Goal: Information Seeking & Learning: Learn about a topic

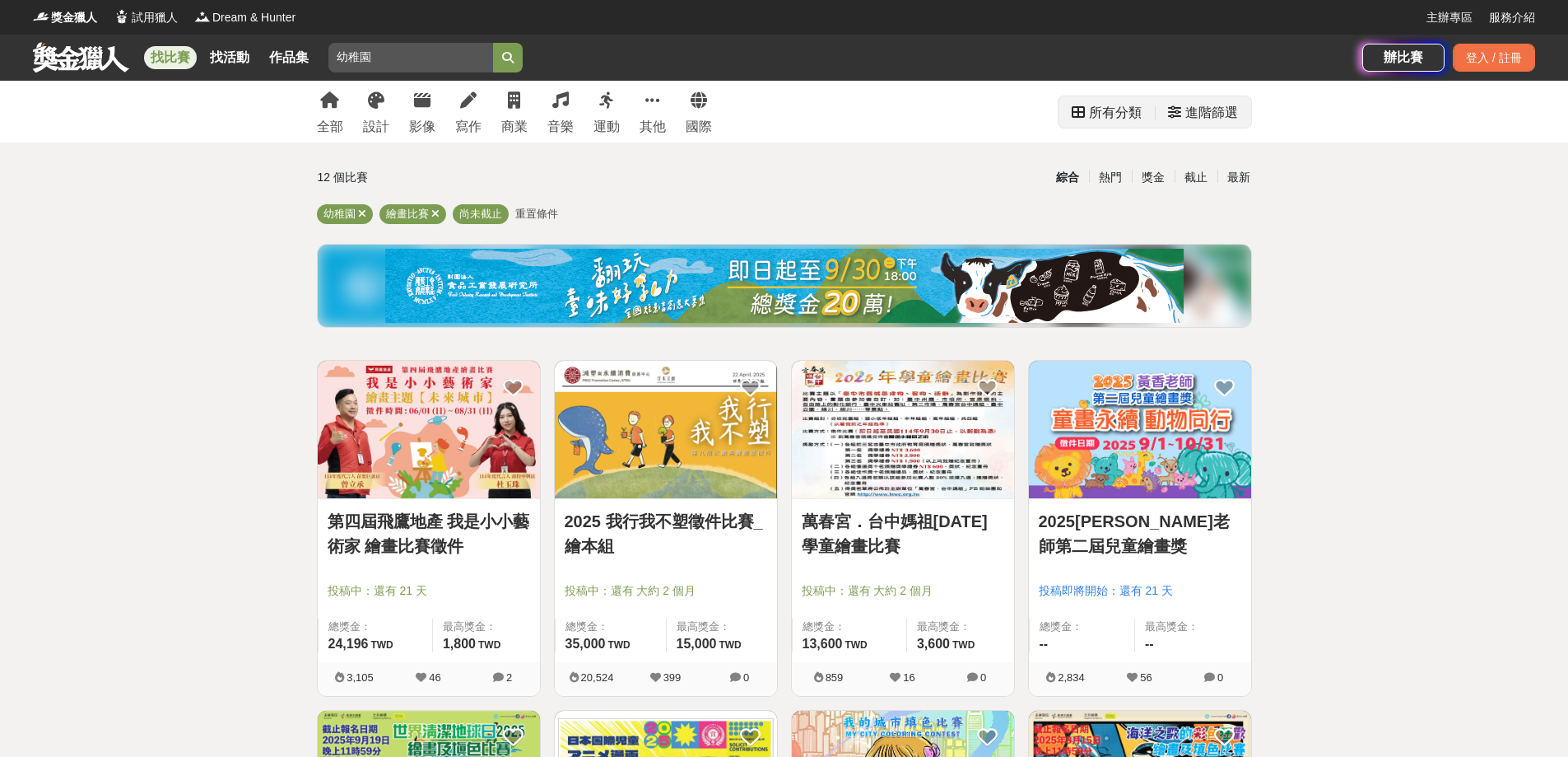
click at [1224, 120] on div "進階篩選" at bounding box center [1211, 112] width 53 height 33
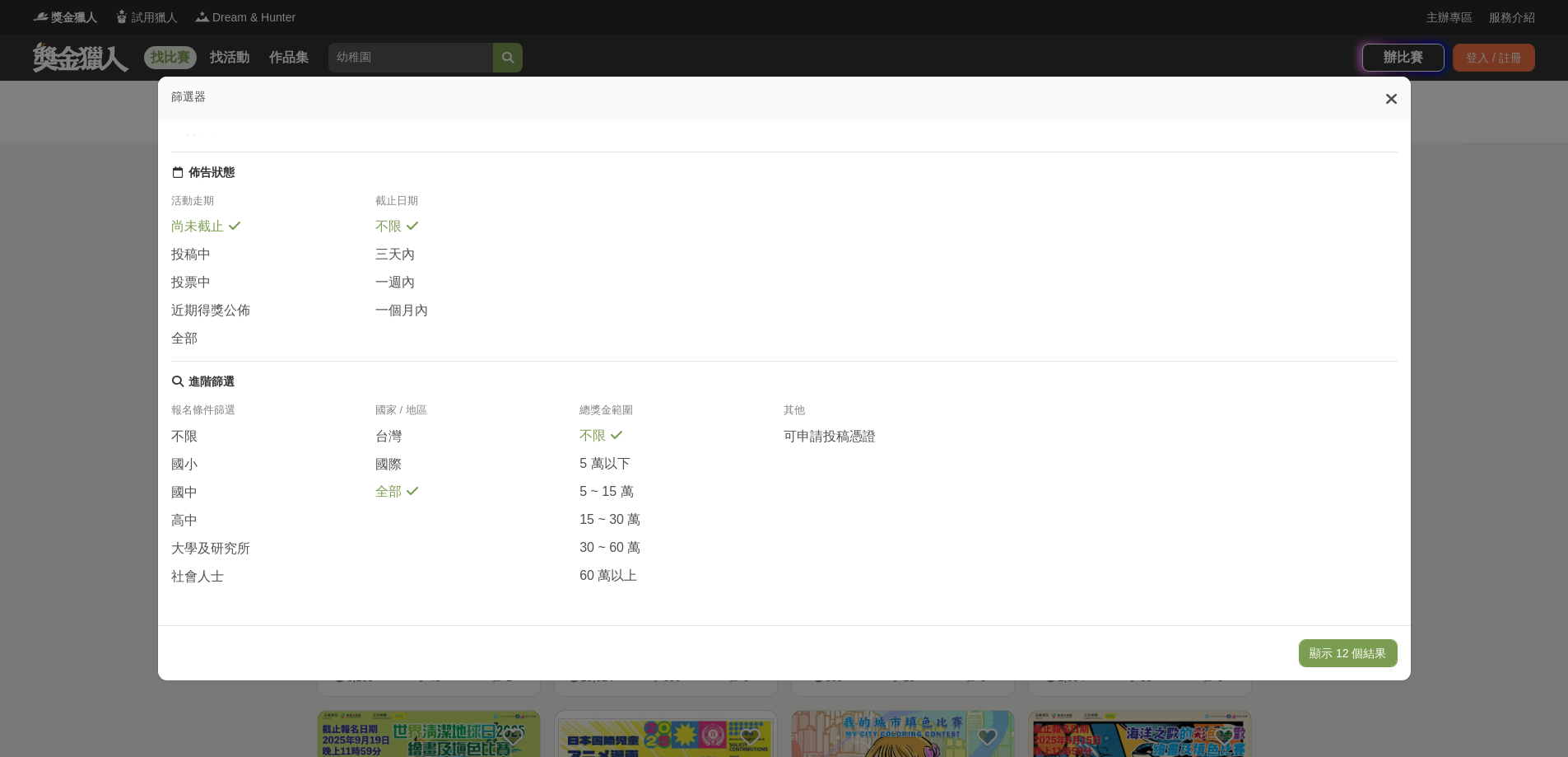
scroll to position [189, 0]
click at [393, 430] on span "台灣" at bounding box center [389, 436] width 26 height 18
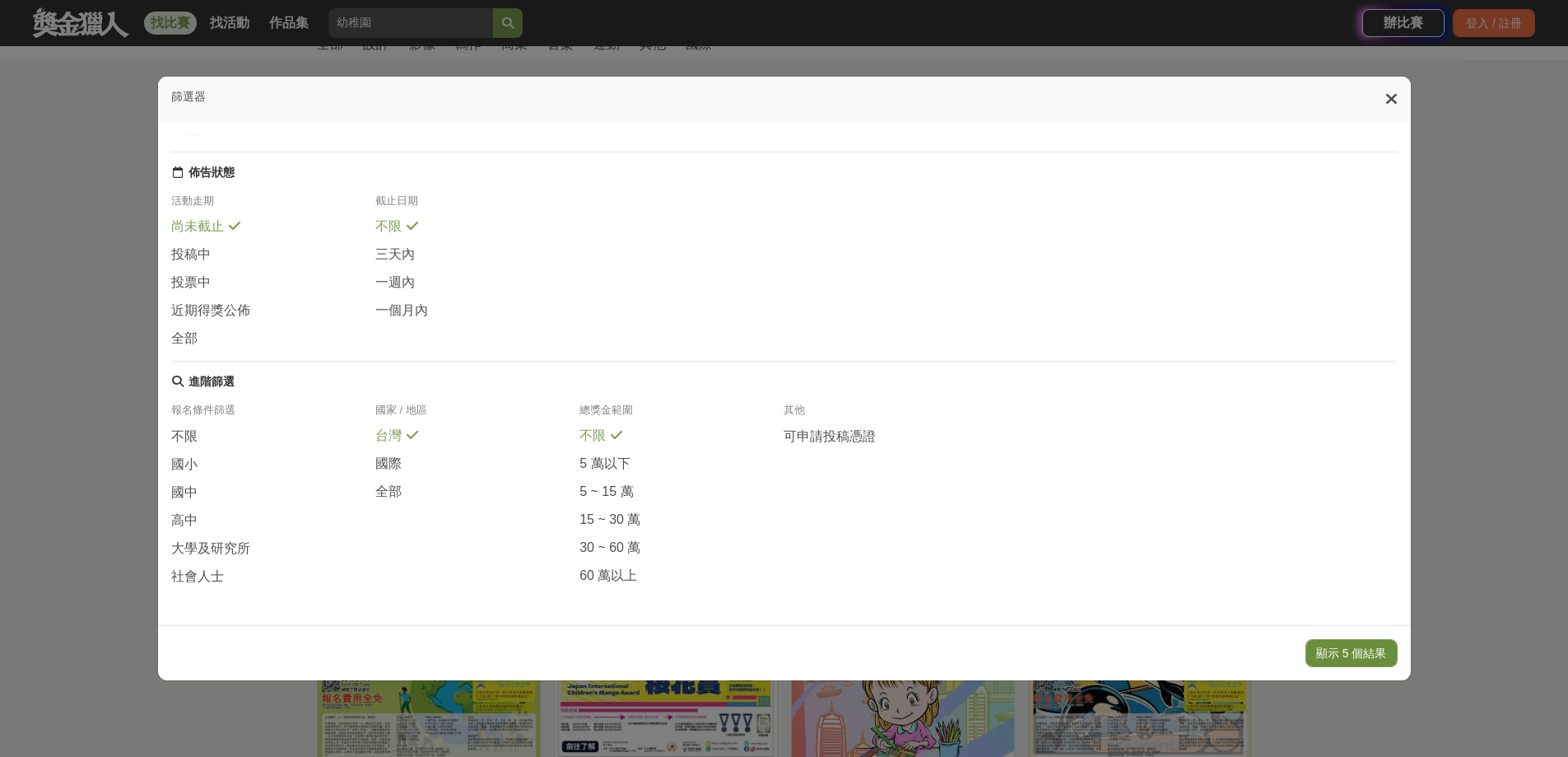
click at [1358, 654] on button "顯示 5 個結果" at bounding box center [1351, 653] width 92 height 28
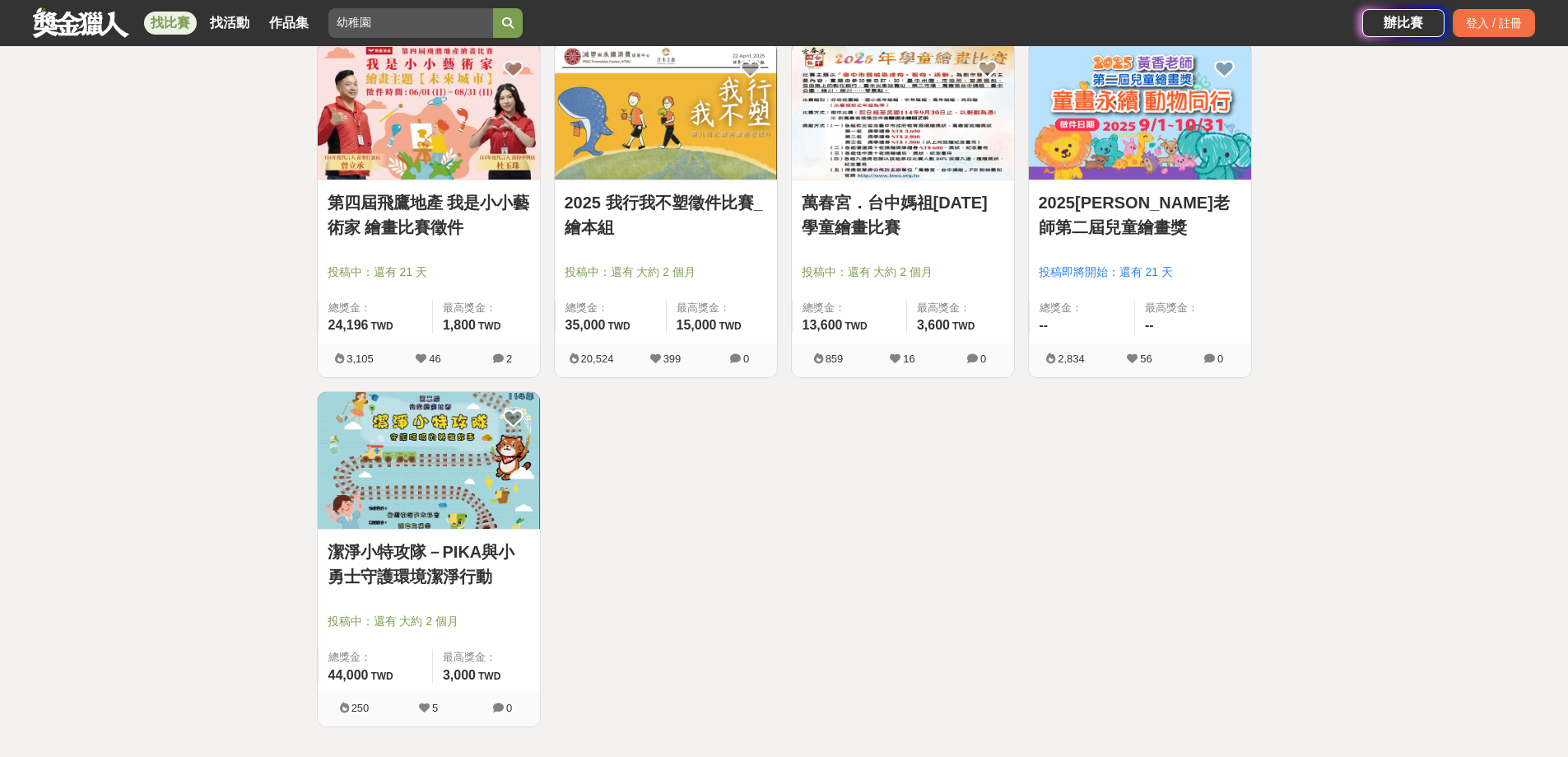
scroll to position [412, 0]
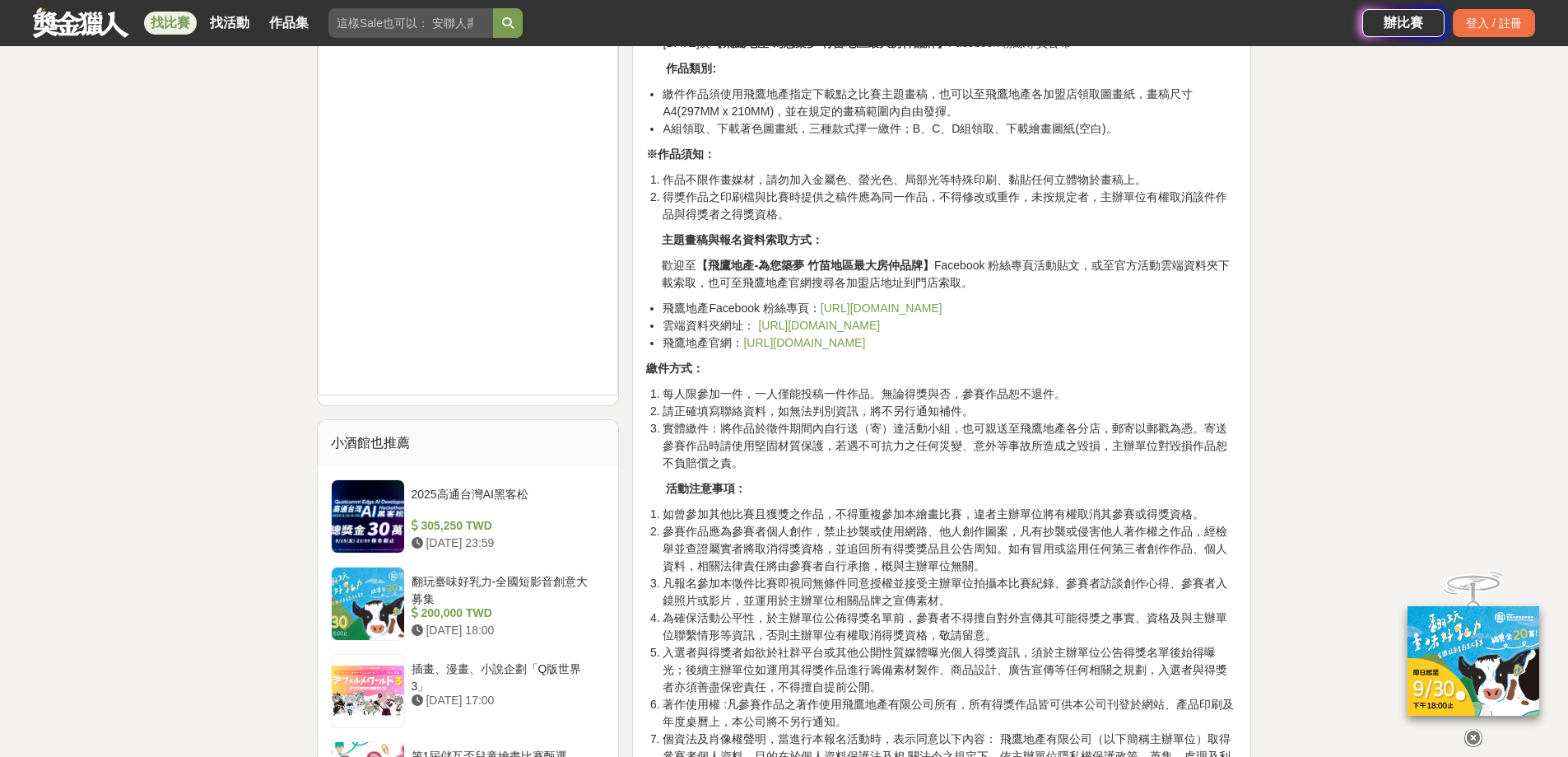
scroll to position [1729, 0]
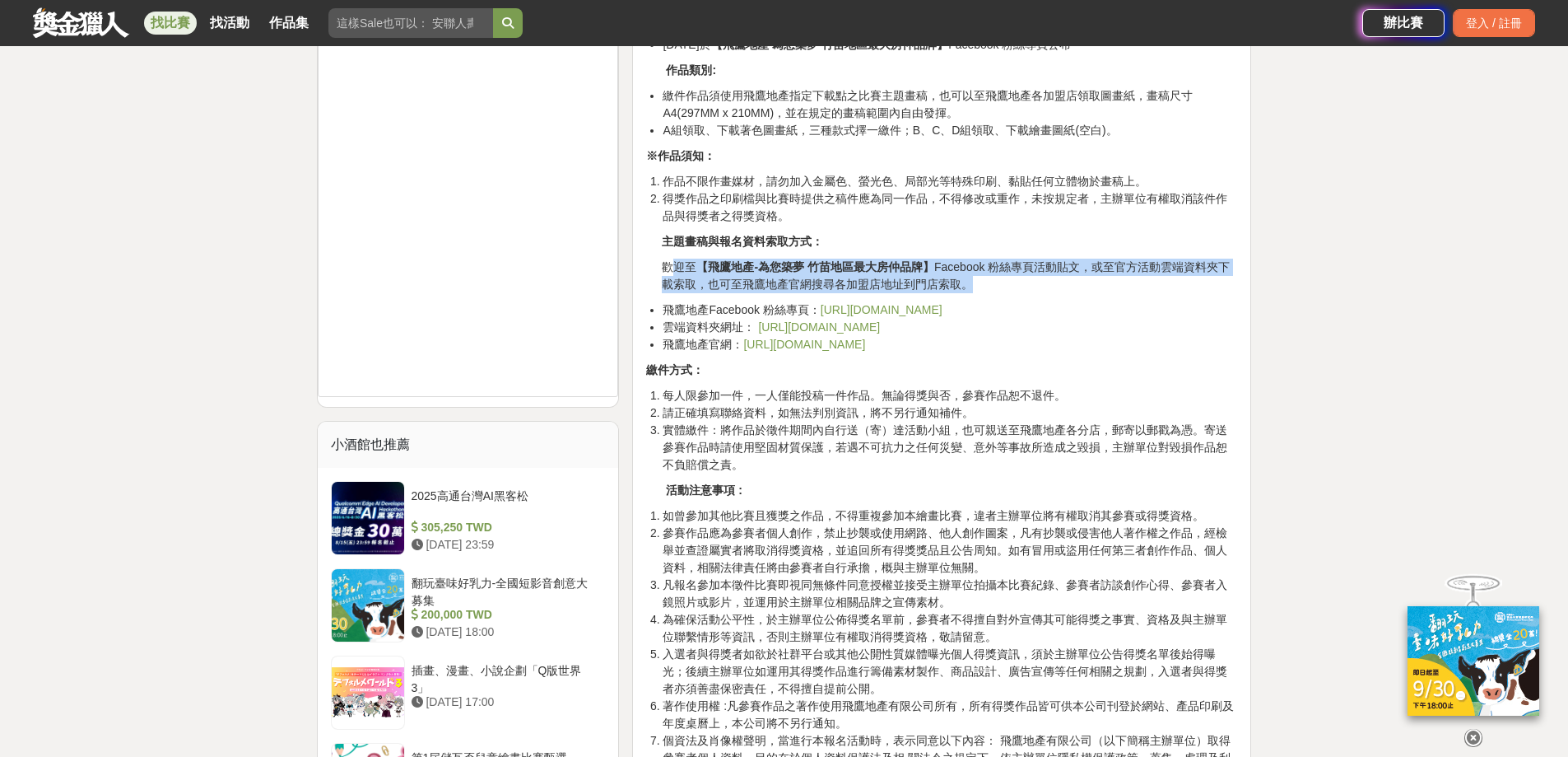
drag, startPoint x: 675, startPoint y: 262, endPoint x: 1186, endPoint y: 279, distance: 511.3
click at [1186, 279] on p "歡迎至 【飛鷹地產-為您築夢 竹苗地區最大房仲品牌】 Facebook 粉絲專頁活動貼文，或至官方活動雲端資料夾下載索取，也可至飛鷹地產官網搜尋各加盟店地址到…" at bounding box center [948, 275] width 575 height 34
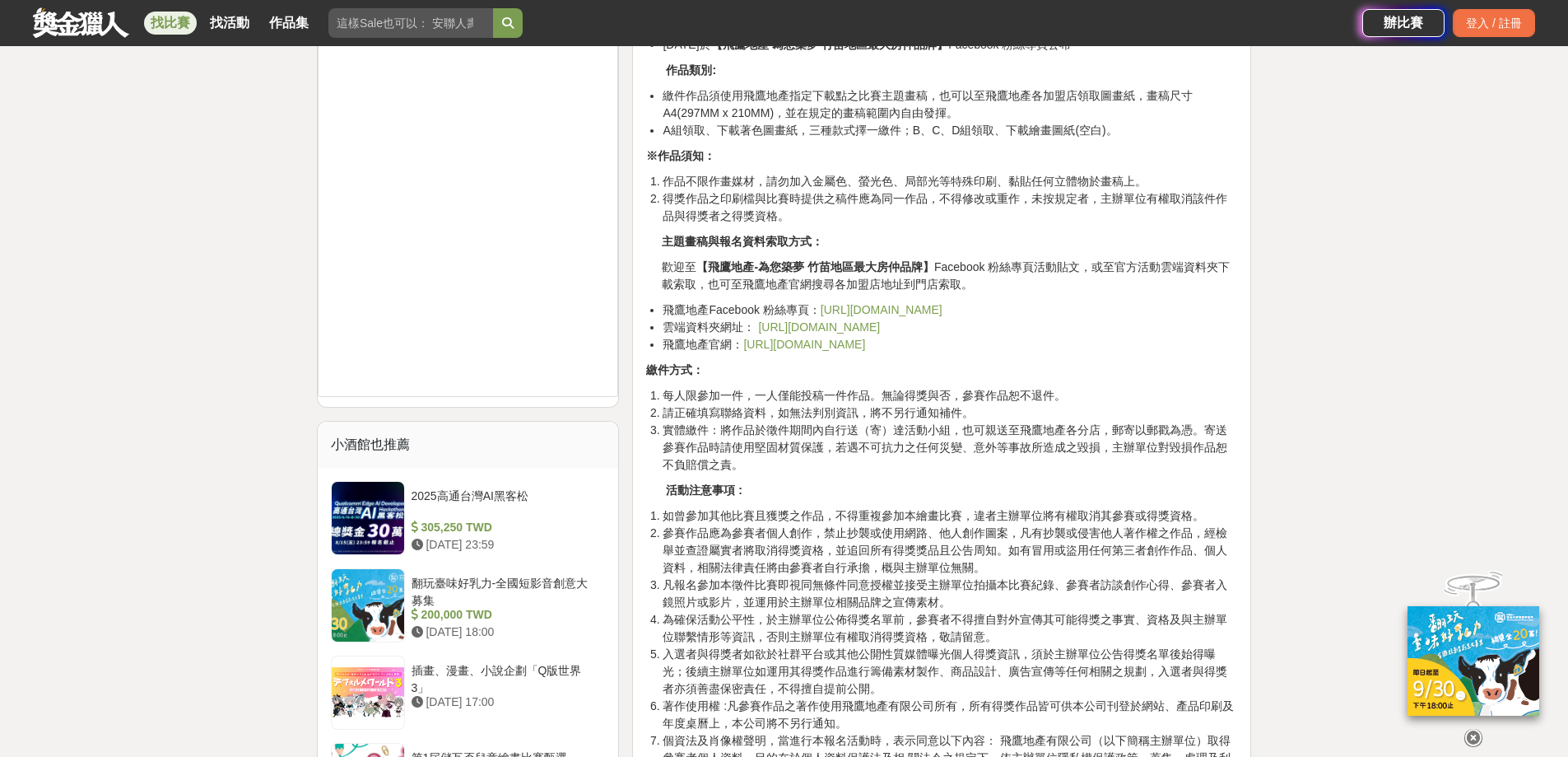
click at [1093, 314] on li "飛鷹地產Facebook 粉絲專頁： https://www.facebook.com/eagleflydream/" at bounding box center [949, 310] width 575 height 18
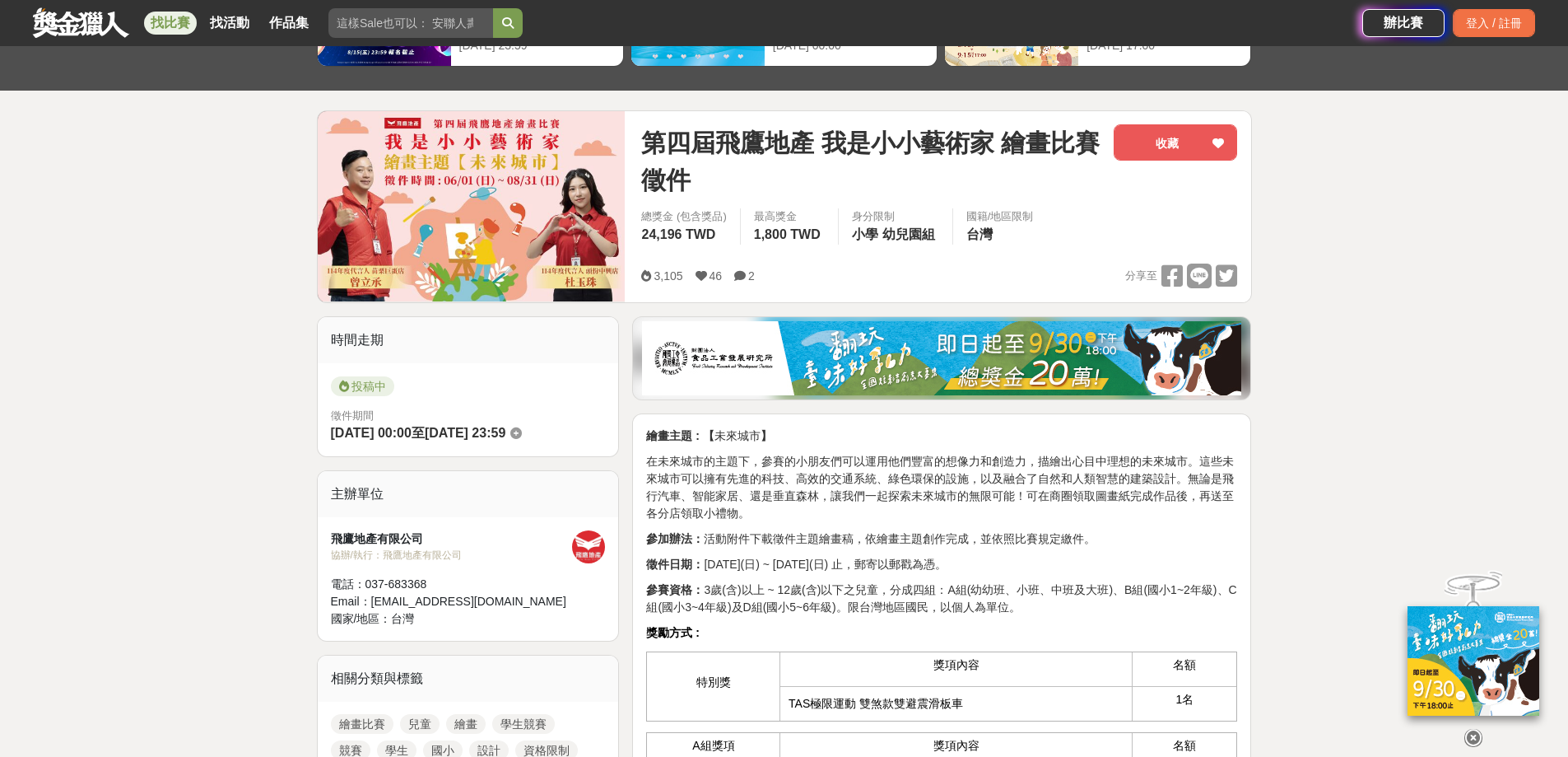
scroll to position [0, 0]
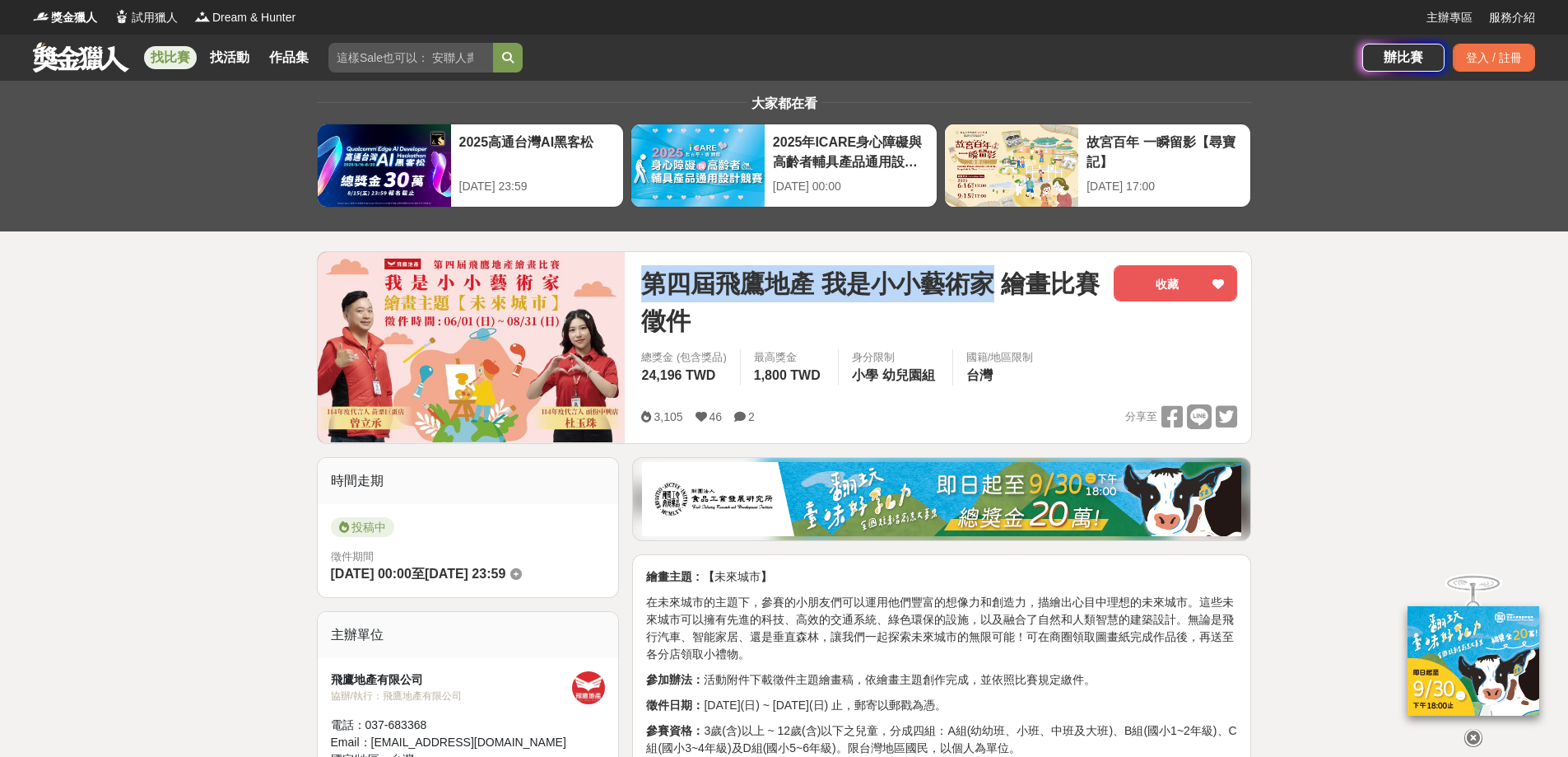
drag, startPoint x: 648, startPoint y: 281, endPoint x: 989, endPoint y: 286, distance: 341.0
click at [989, 286] on span "第四屆飛鷹地產 我是小小藝術家 繪畫比賽徵件" at bounding box center [870, 301] width 459 height 74
copy span "第四屆飛鷹地產 我是小小藝術家"
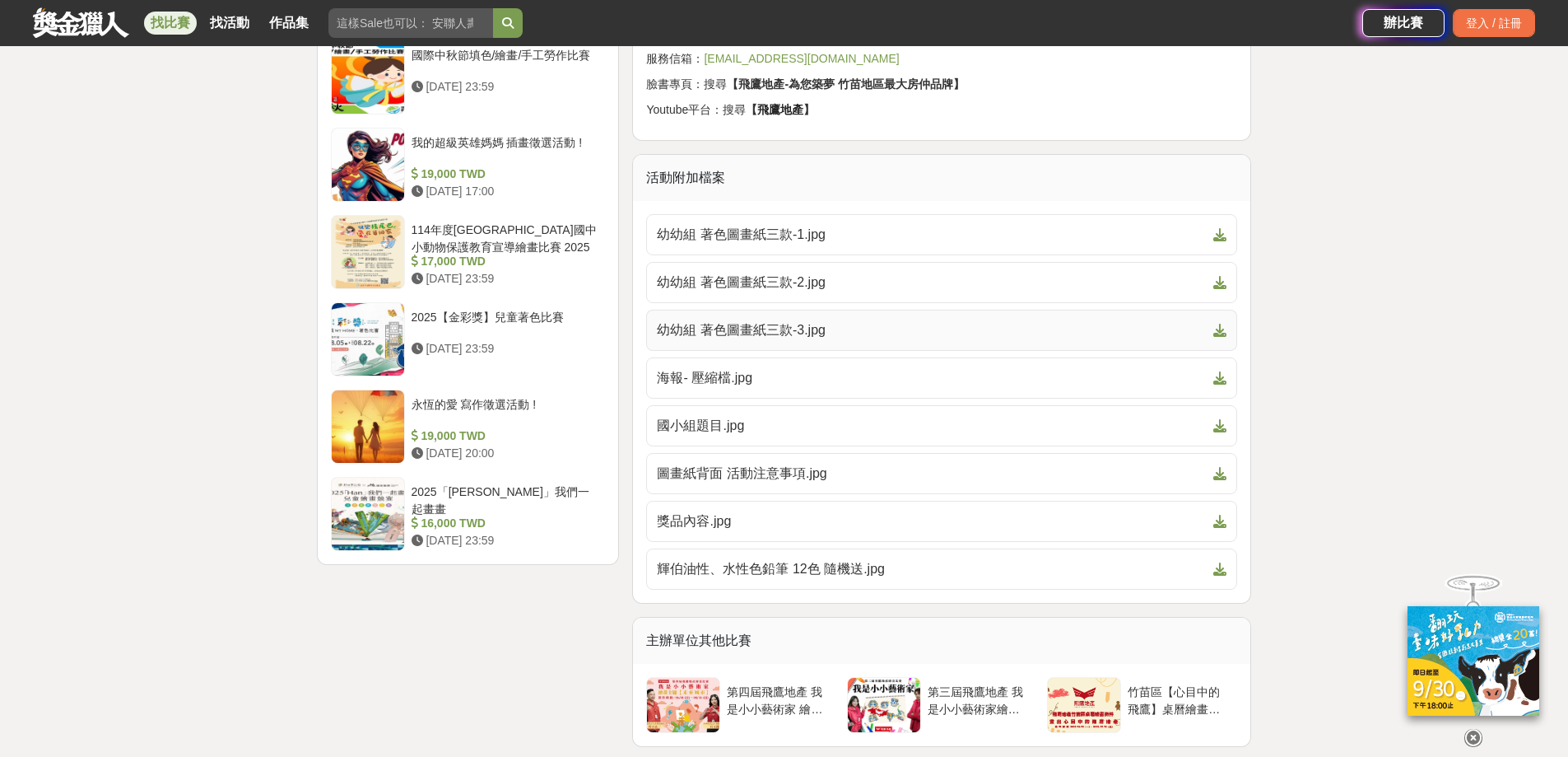
scroll to position [2718, 0]
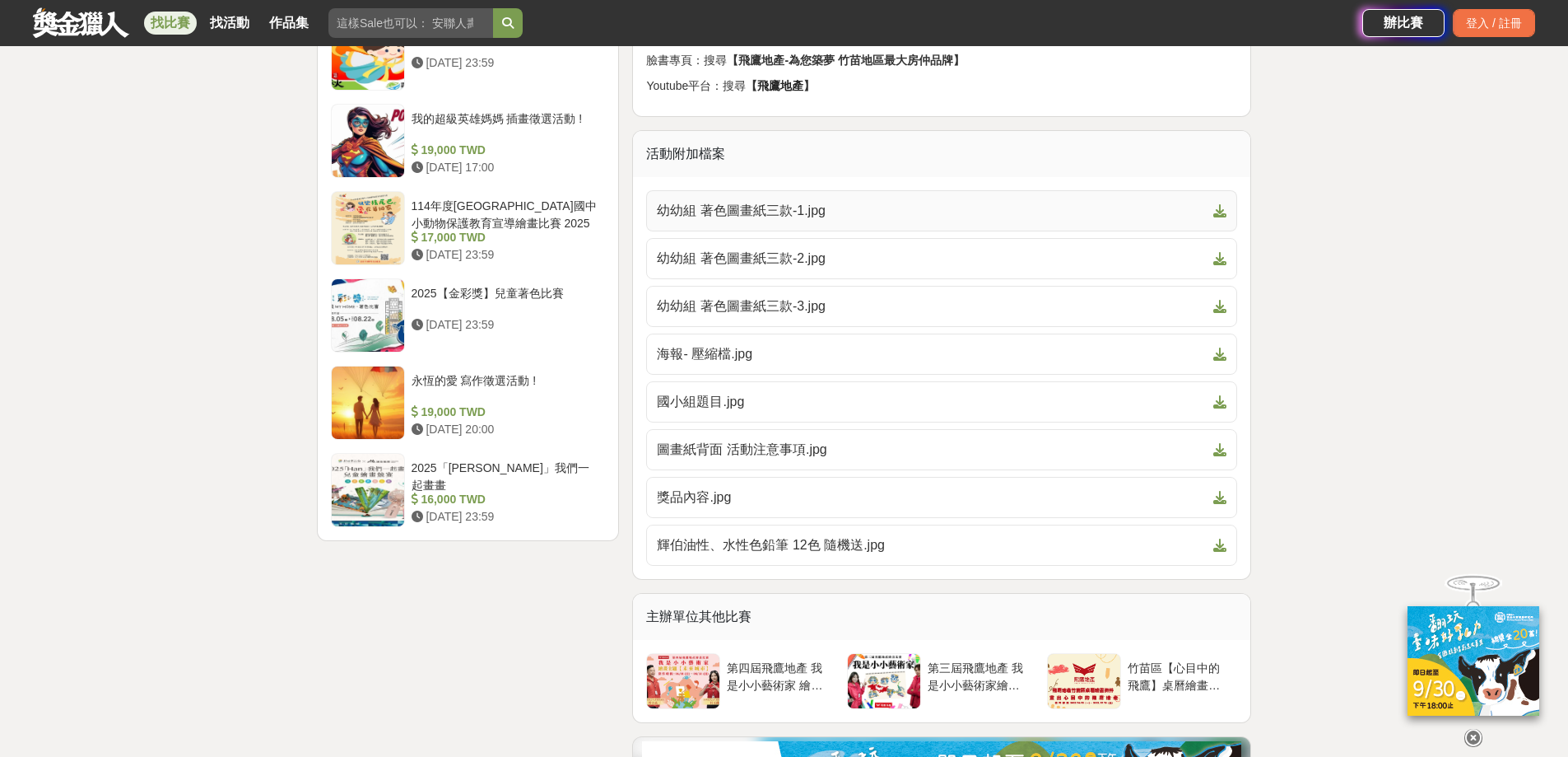
click at [776, 206] on span "幼幼組 著色圖畫紙三款-1.jpg" at bounding box center [932, 211] width 550 height 20
click at [767, 252] on span "幼幼組 著色圖畫紙三款-2.jpg" at bounding box center [932, 258] width 550 height 20
click at [742, 307] on span "幼幼組 著色圖畫紙三款-3.jpg" at bounding box center [932, 306] width 550 height 20
click at [699, 352] on span "海報- 壓縮檔.jpg" at bounding box center [932, 353] width 550 height 20
click at [695, 452] on span "圖畫紙背面 活動注意事項.jpg" at bounding box center [932, 449] width 550 height 20
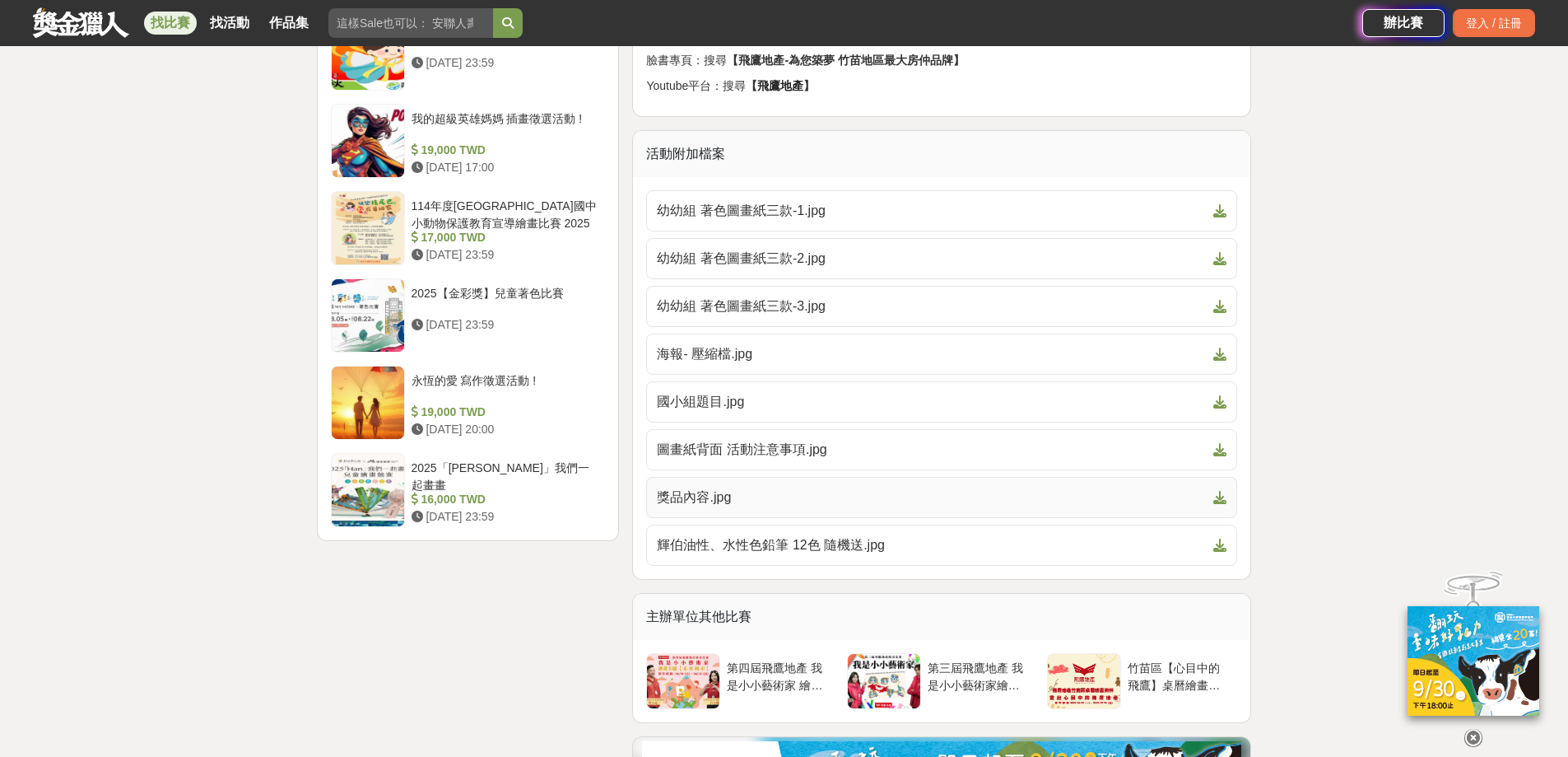
click at [684, 498] on span "獎品內容.jpg" at bounding box center [932, 497] width 550 height 20
click at [708, 541] on span "輝伯油性、水性色鉛筆 12色 隨機送.jpg" at bounding box center [932, 544] width 550 height 20
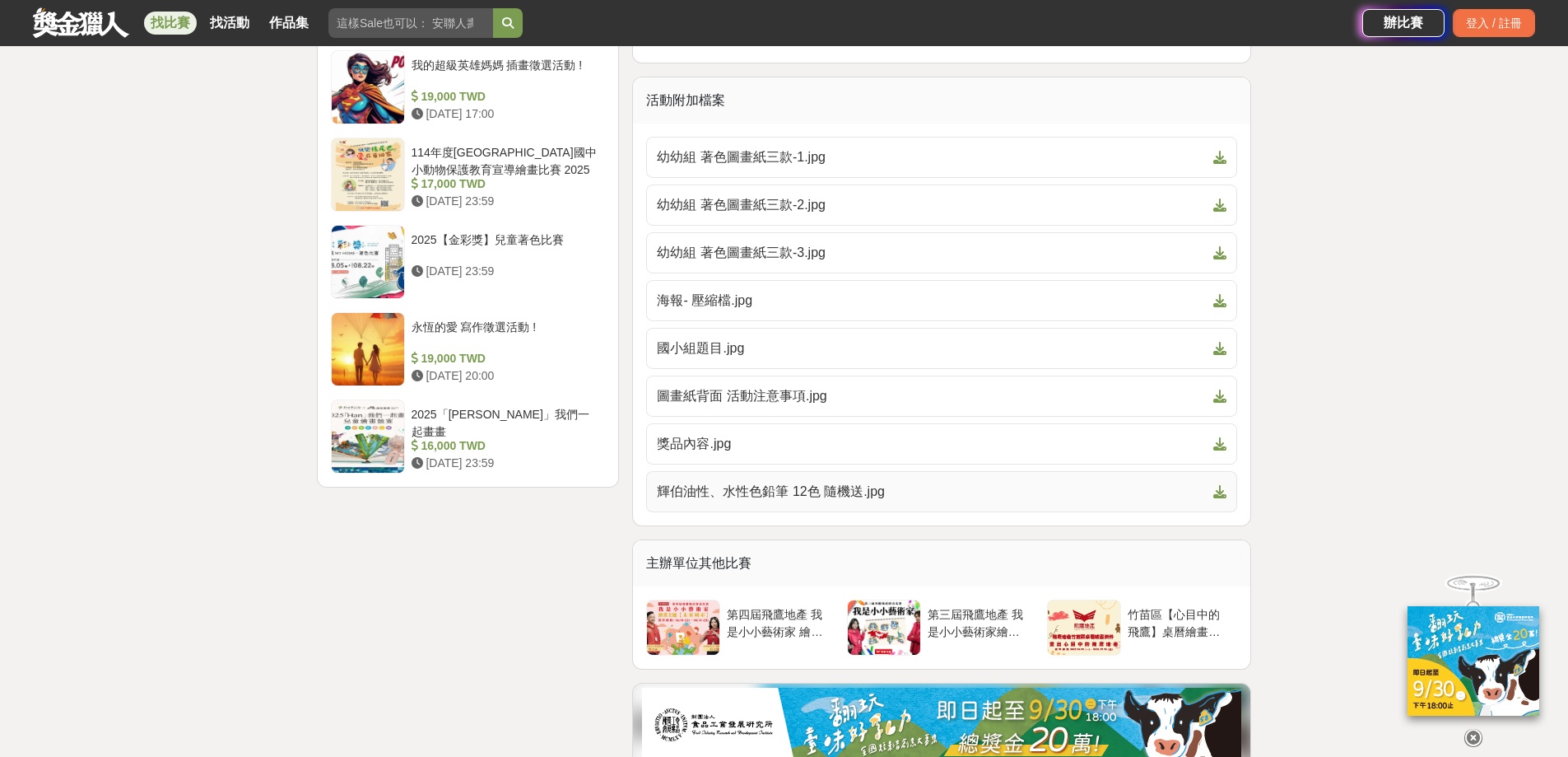
scroll to position [2800, 0]
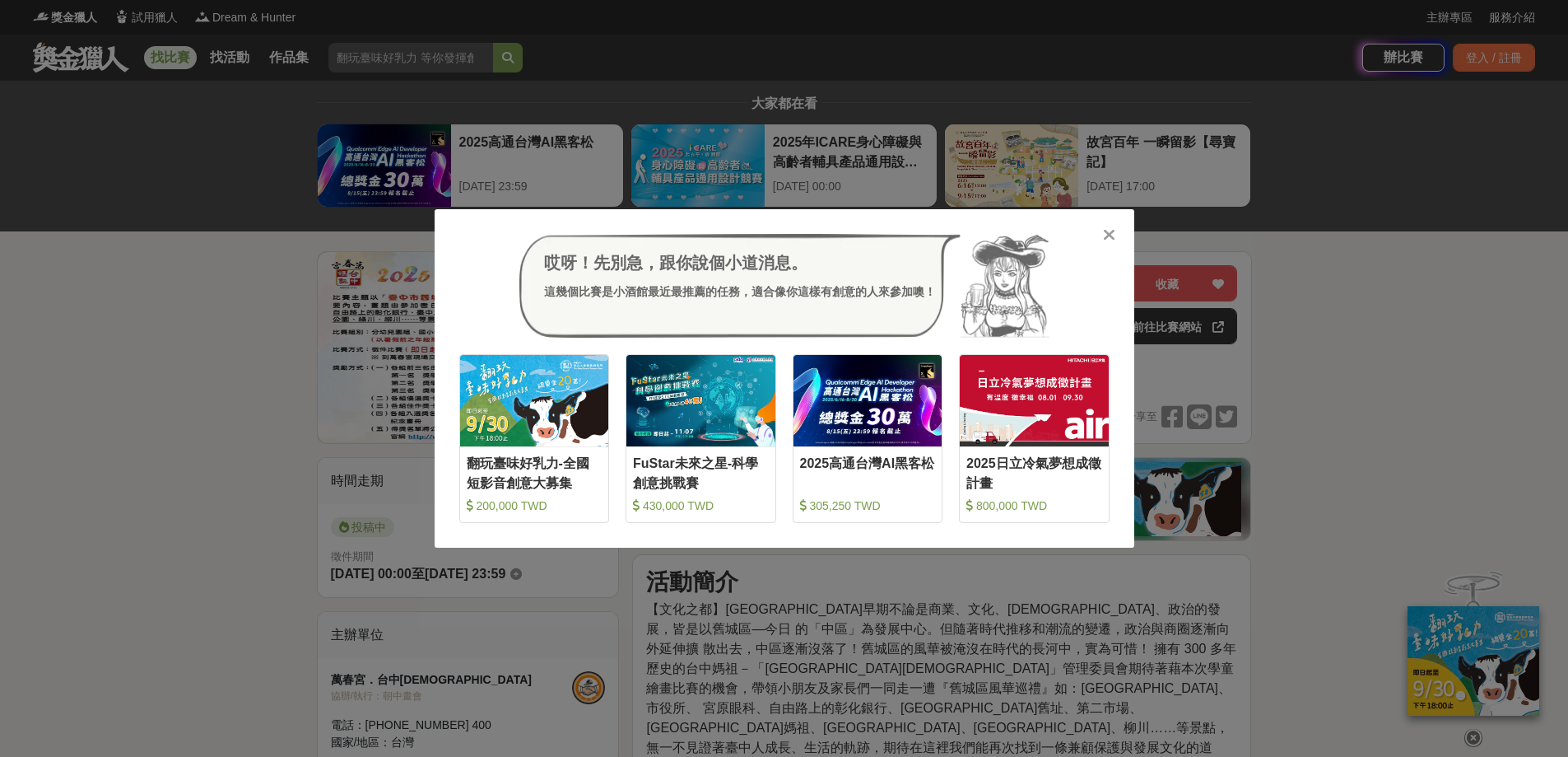
click at [1113, 236] on icon at bounding box center [1109, 235] width 12 height 17
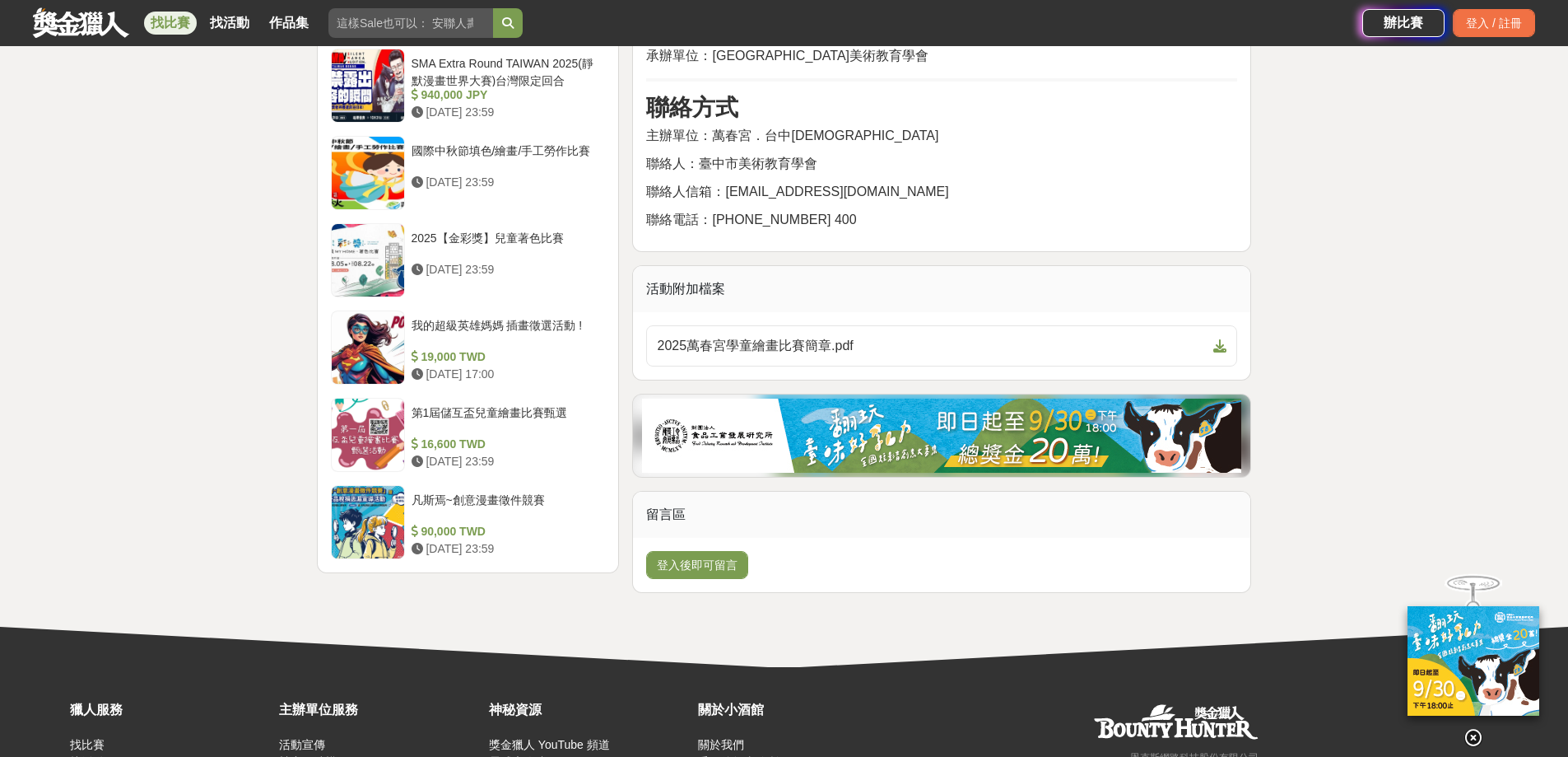
scroll to position [1976, 0]
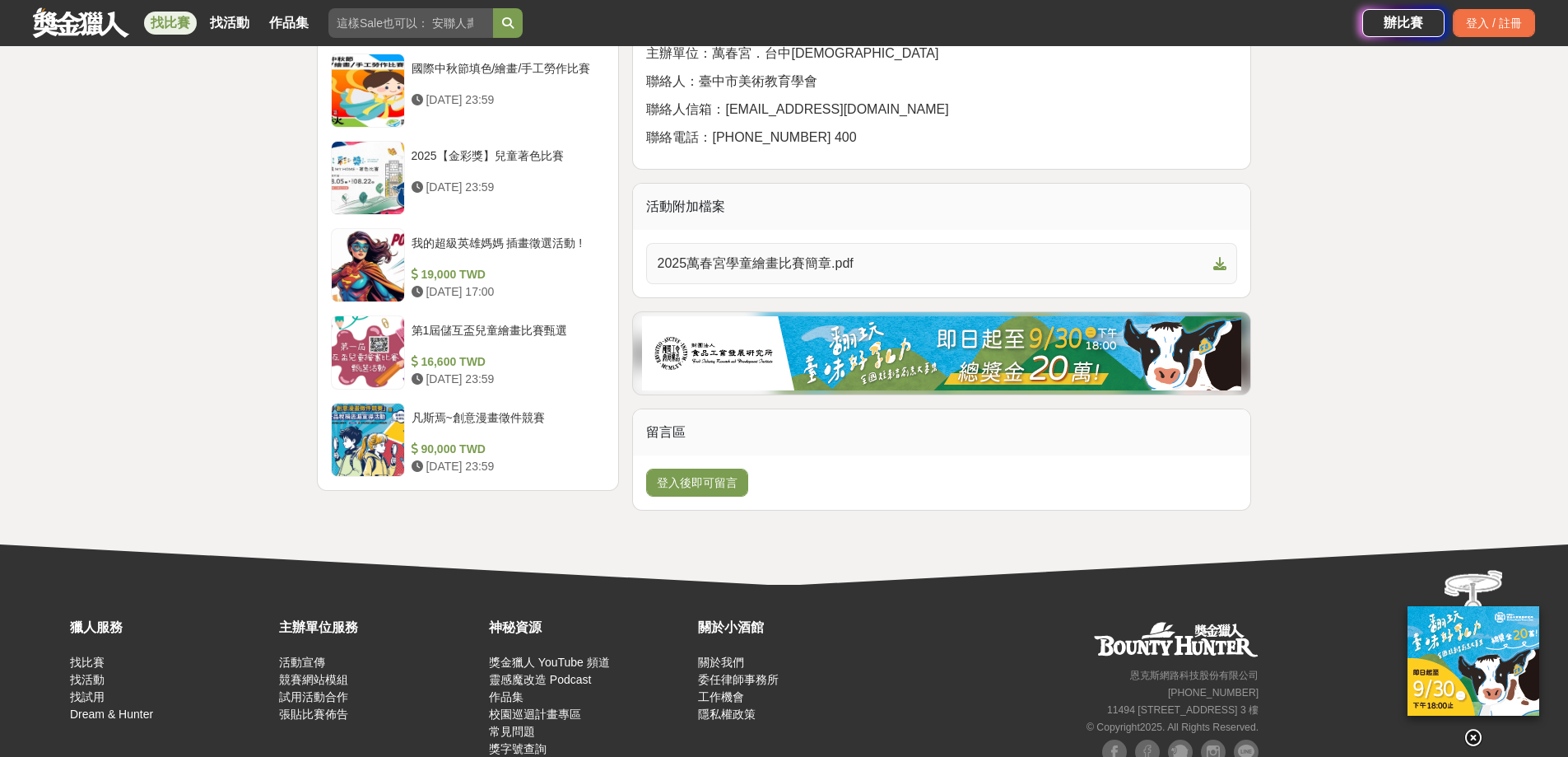
click at [784, 254] on span "2025萬春宮學童繪畫比賽簡章.pdf" at bounding box center [932, 263] width 550 height 20
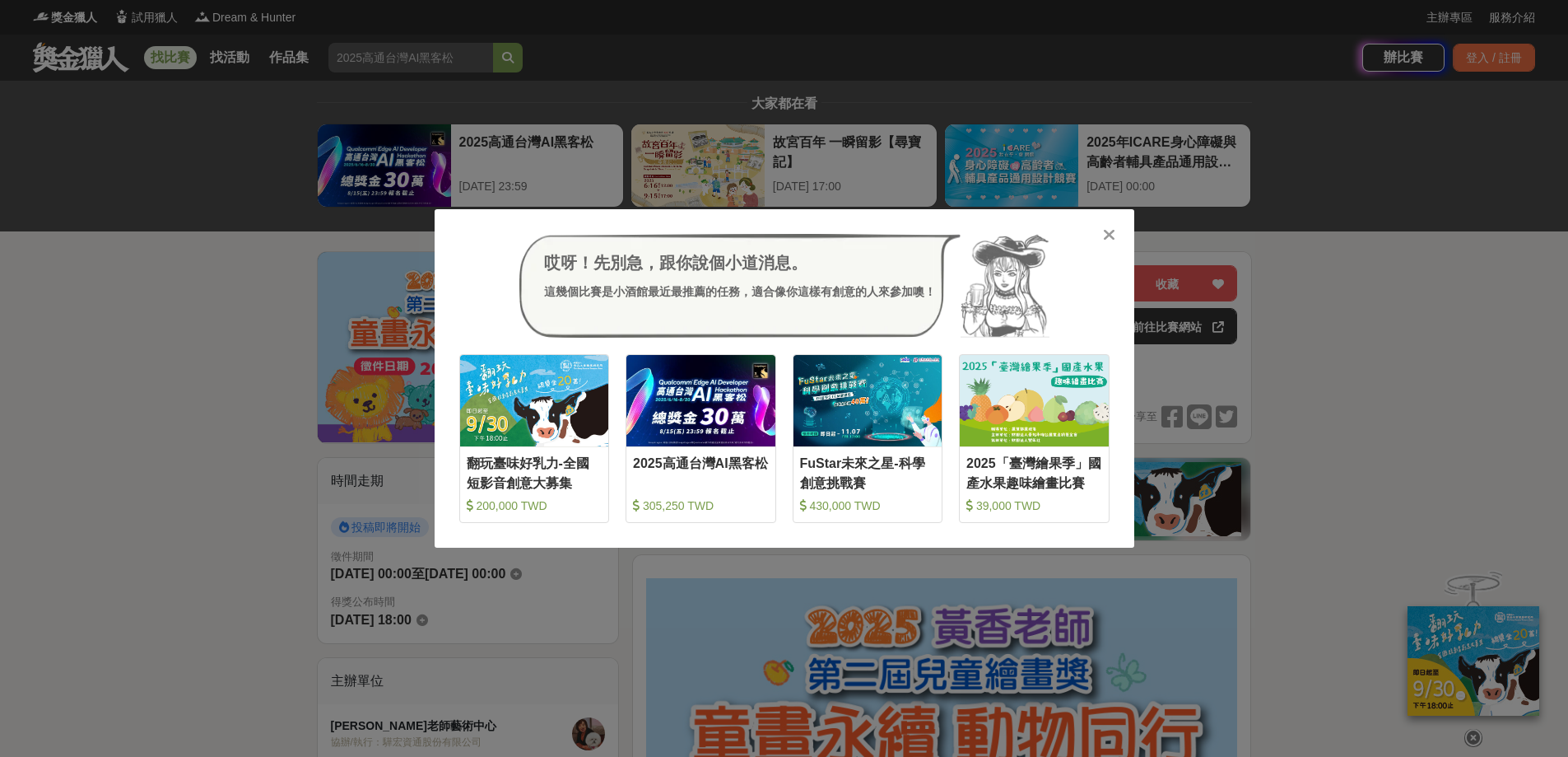
click at [1113, 236] on icon at bounding box center [1109, 235] width 12 height 17
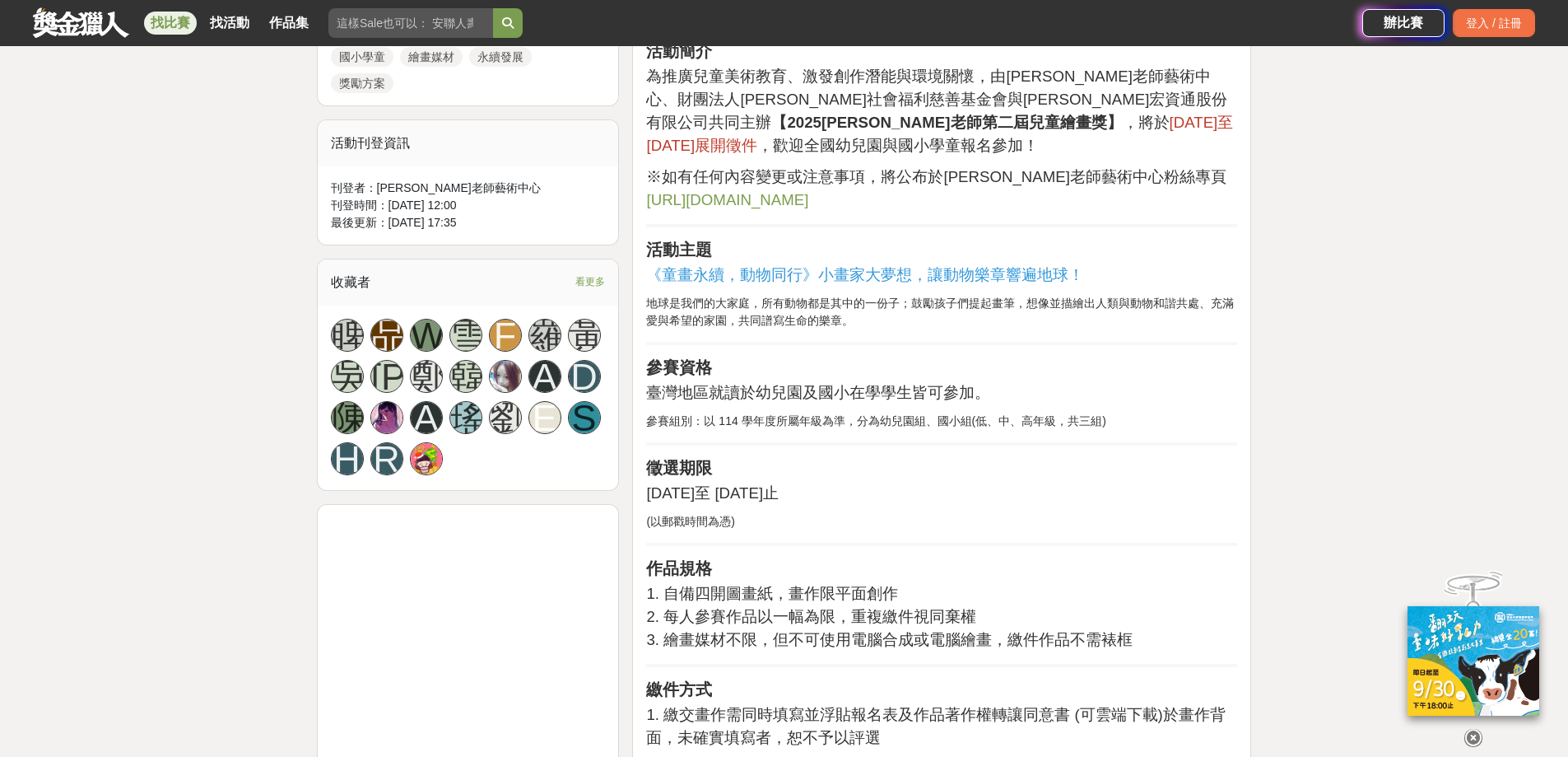
scroll to position [988, 0]
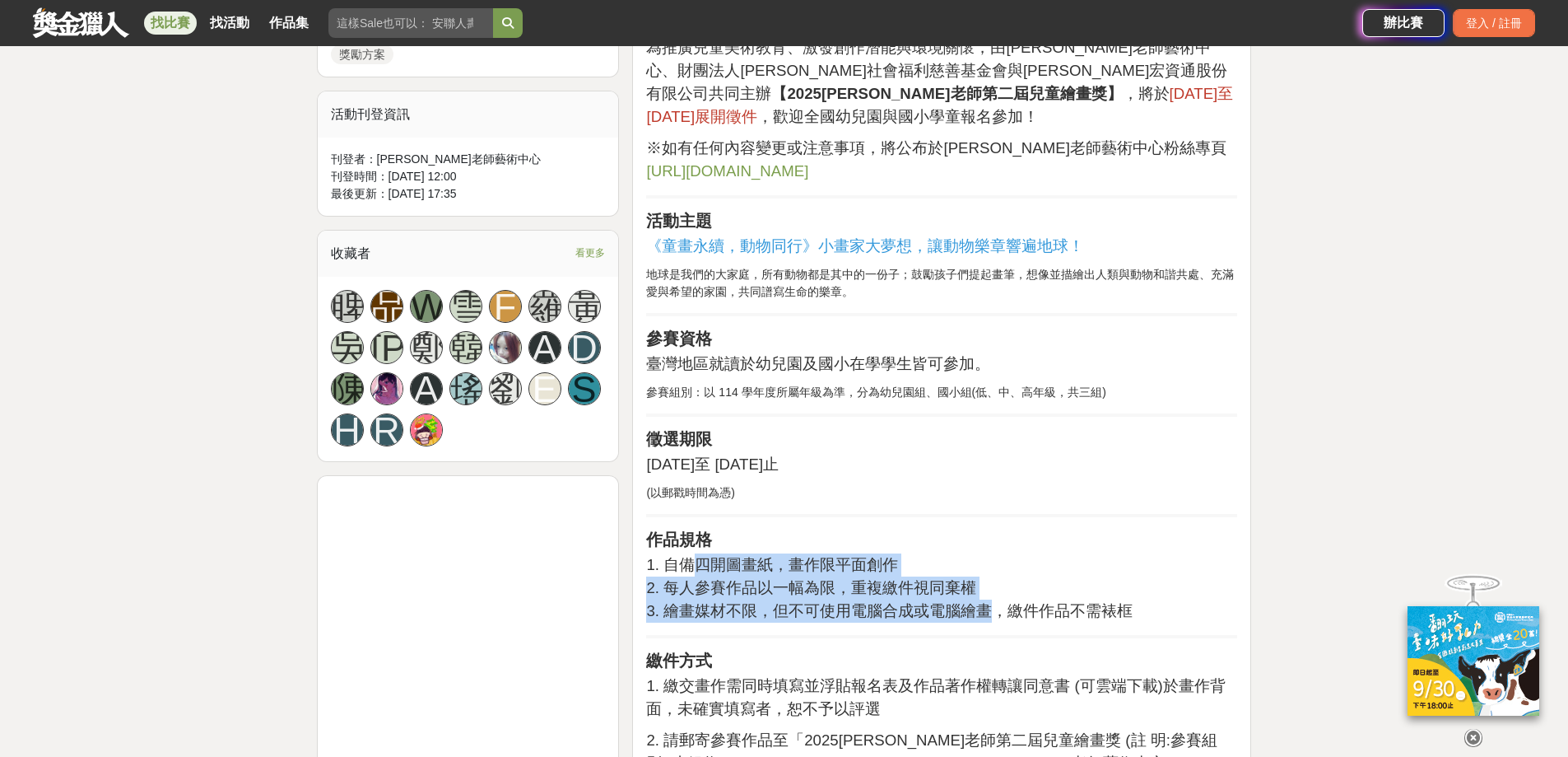
drag, startPoint x: 694, startPoint y: 539, endPoint x: 990, endPoint y: 576, distance: 298.3
click at [990, 576] on p "1. 自備四開圖畫紙，畫作限平面創作 2. 每人參賽作品以一幅為限，重複繳件視同棄權 3. 繪畫媒材不限，但不可使用電腦合成或電腦繪畫，繳件作品不需裱框" at bounding box center [941, 588] width 591 height 69
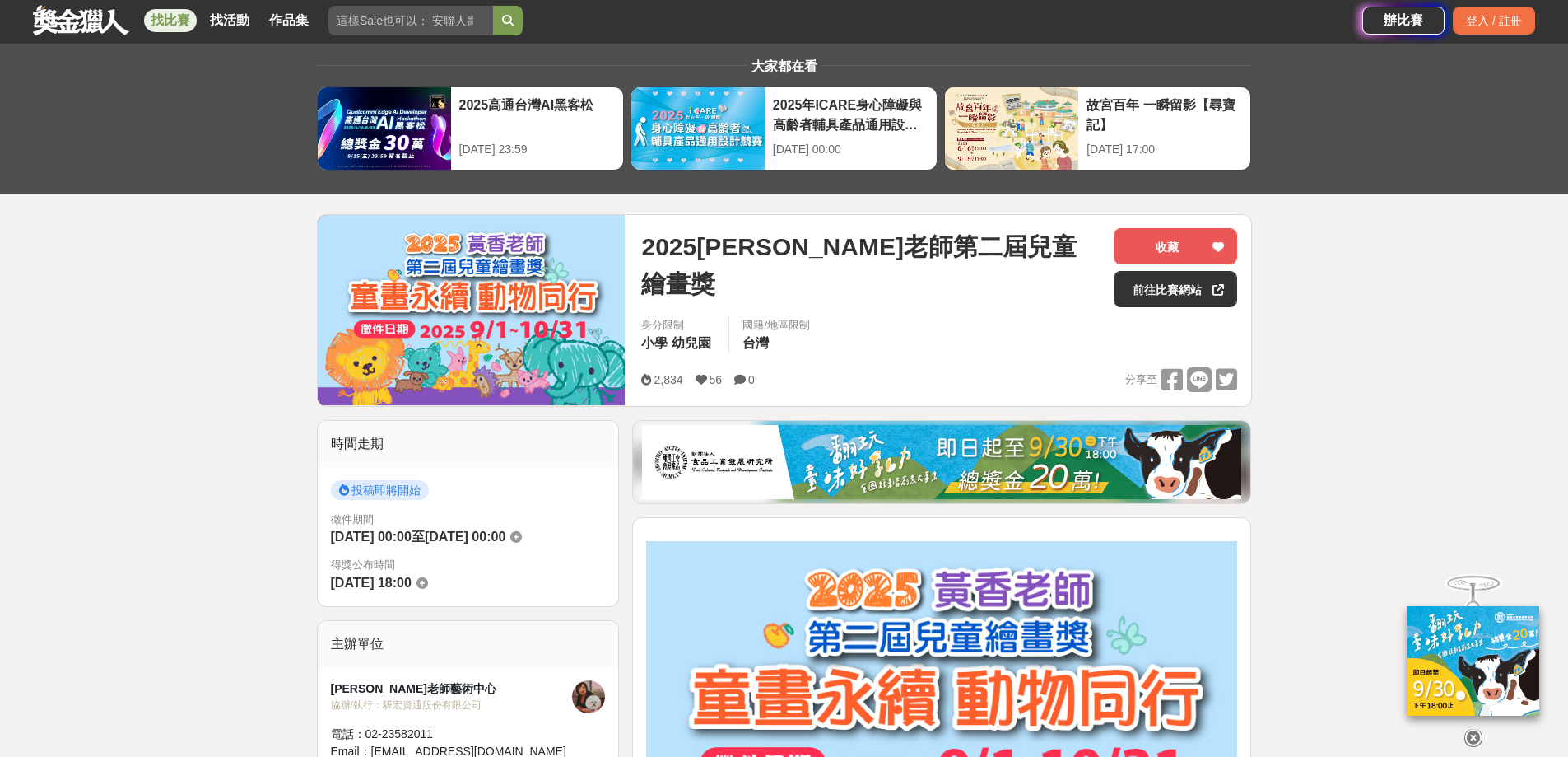
scroll to position [0, 0]
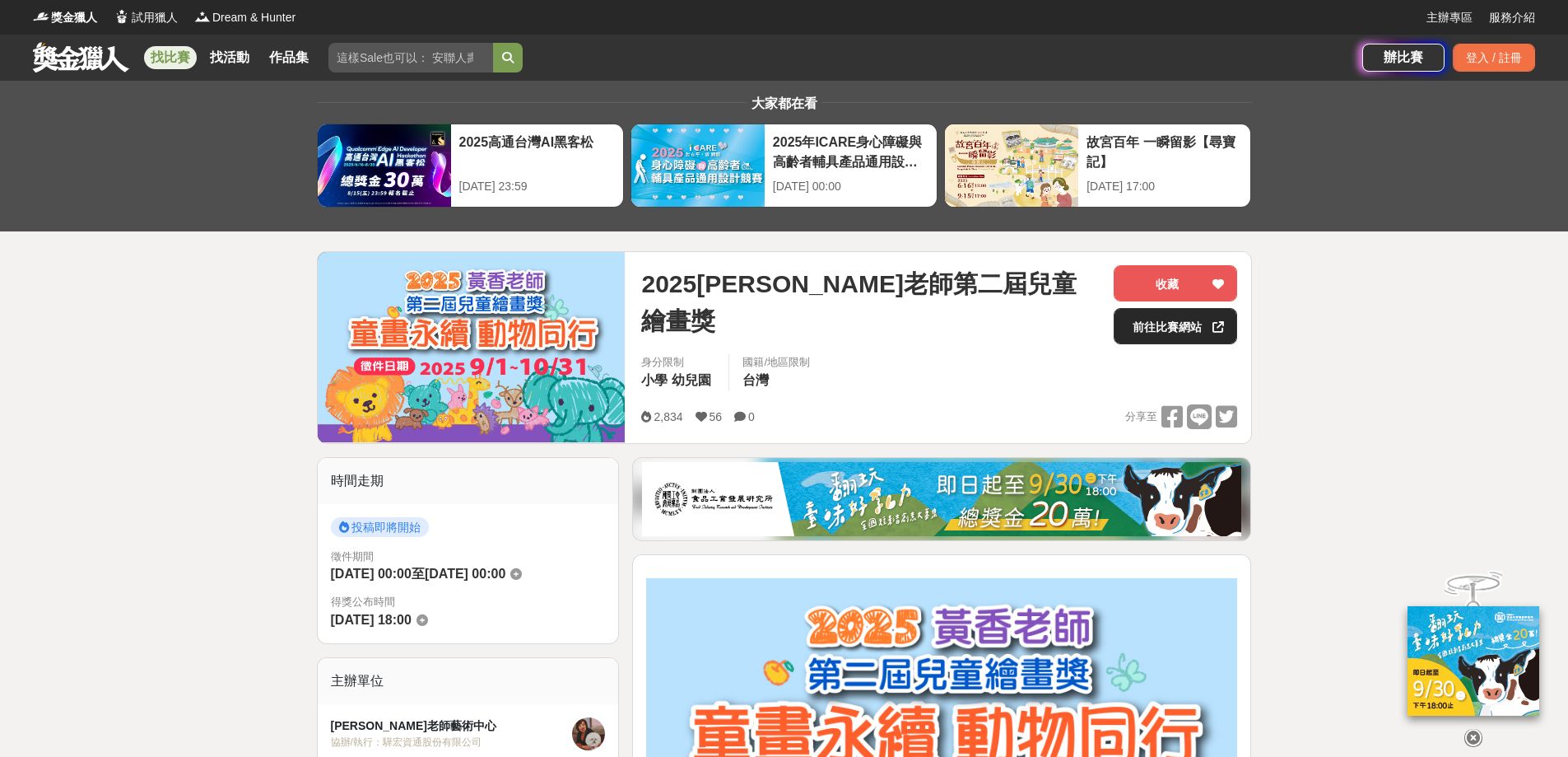
click at [1193, 321] on link "前往比賽網站" at bounding box center [1175, 325] width 123 height 36
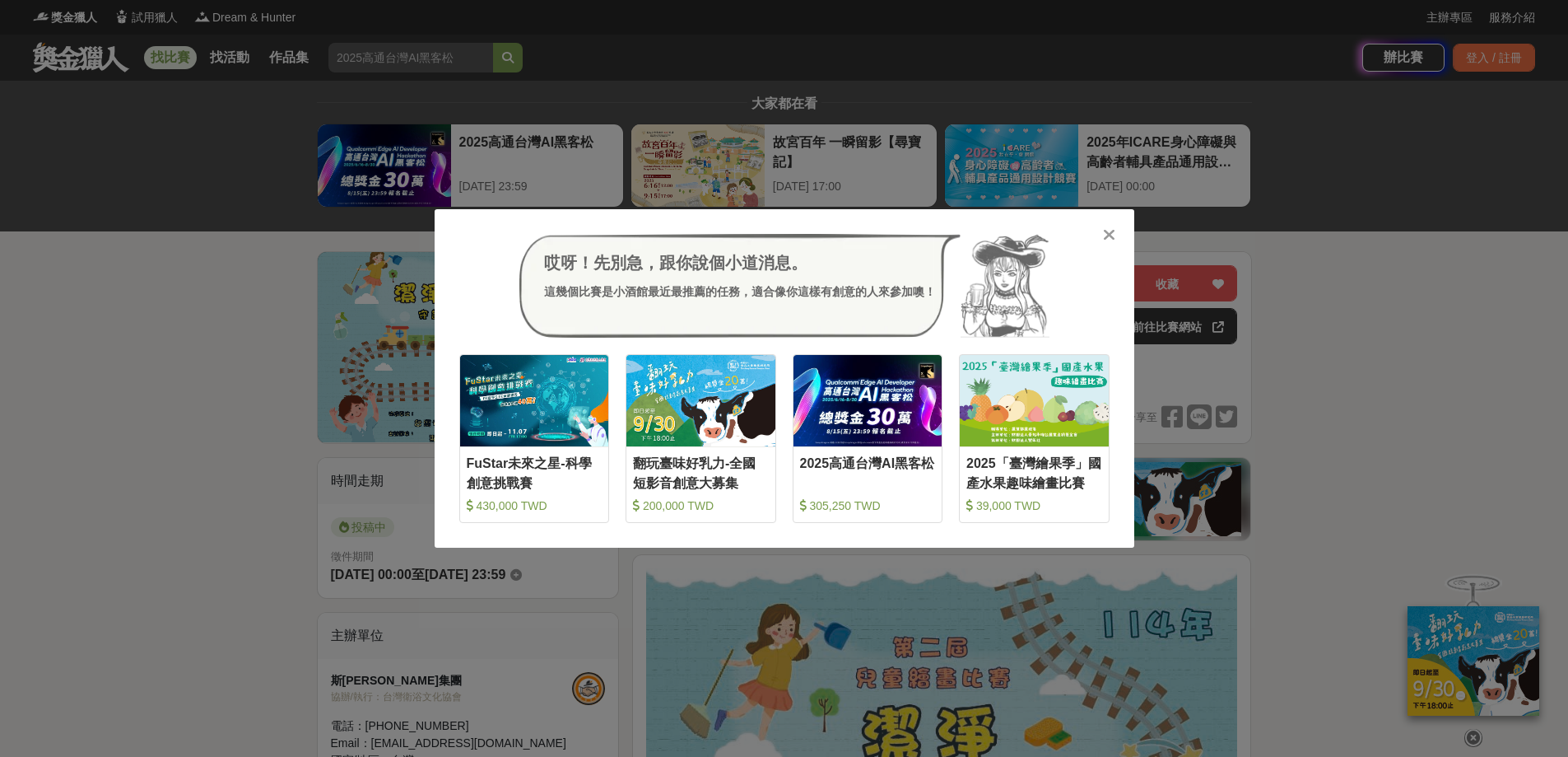
click at [1108, 236] on icon at bounding box center [1109, 235] width 12 height 17
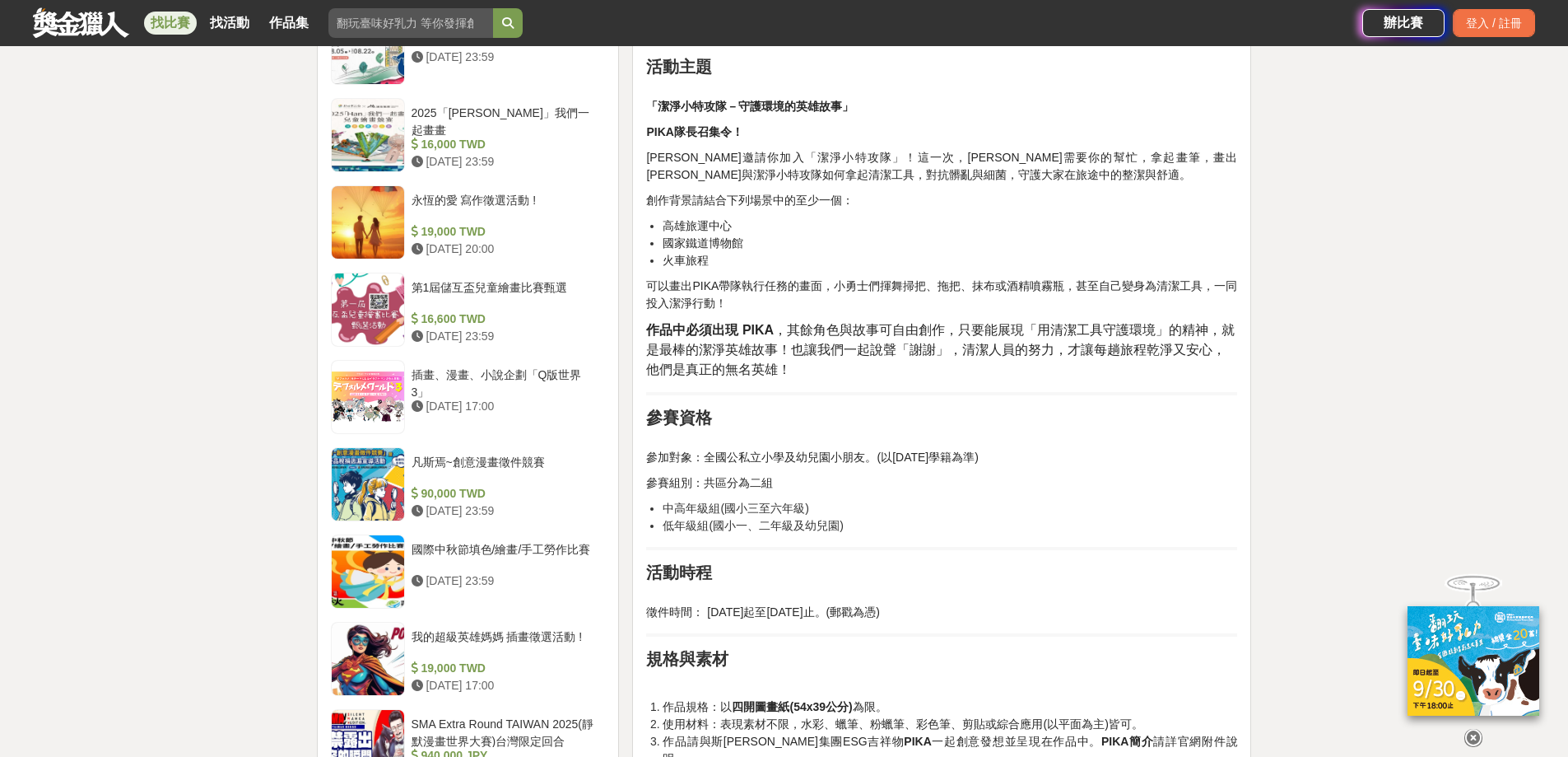
scroll to position [1564, 0]
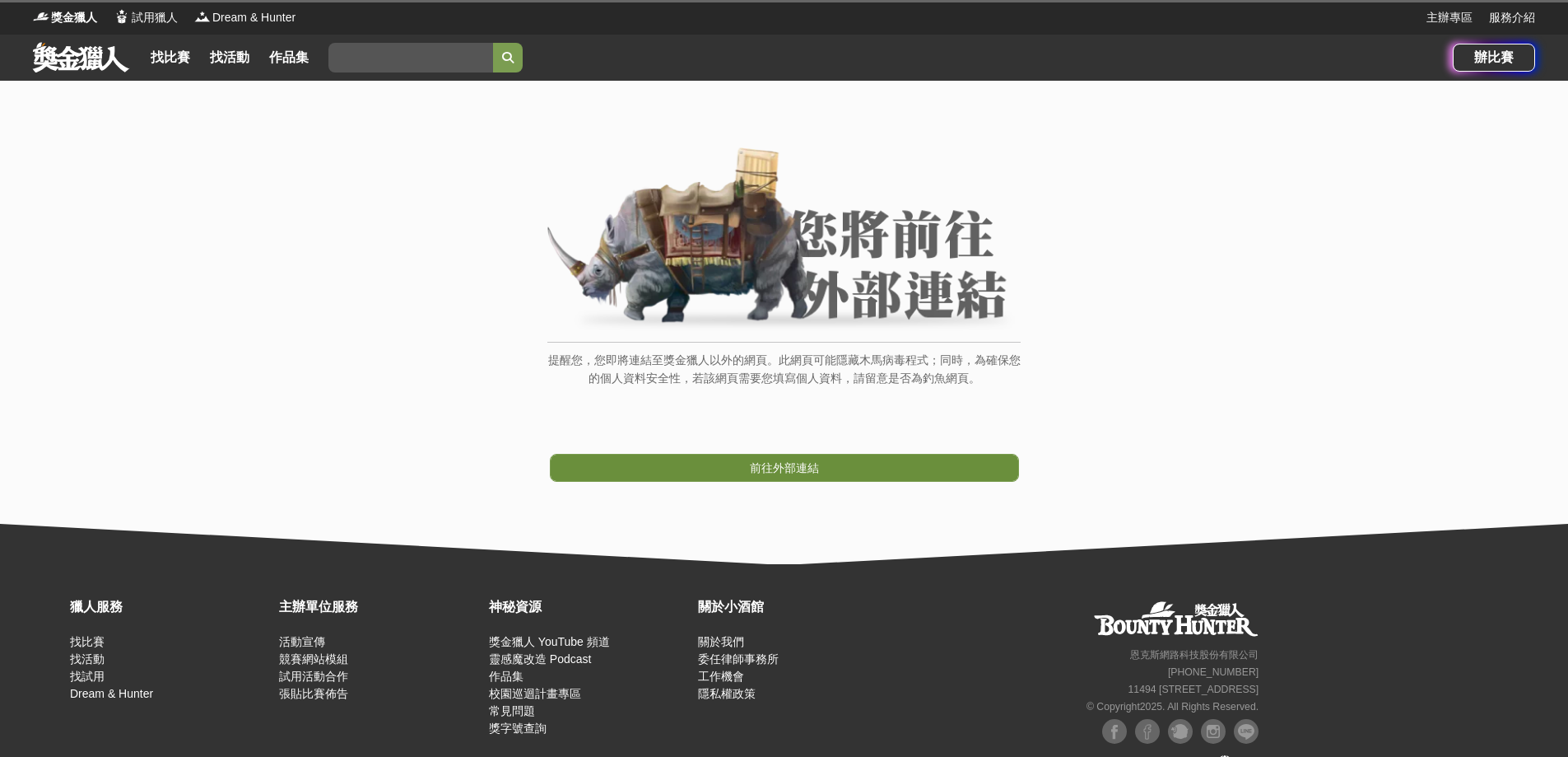
click at [767, 465] on span "前往外部連結" at bounding box center [784, 468] width 69 height 13
